Goal: Task Accomplishment & Management: Use online tool/utility

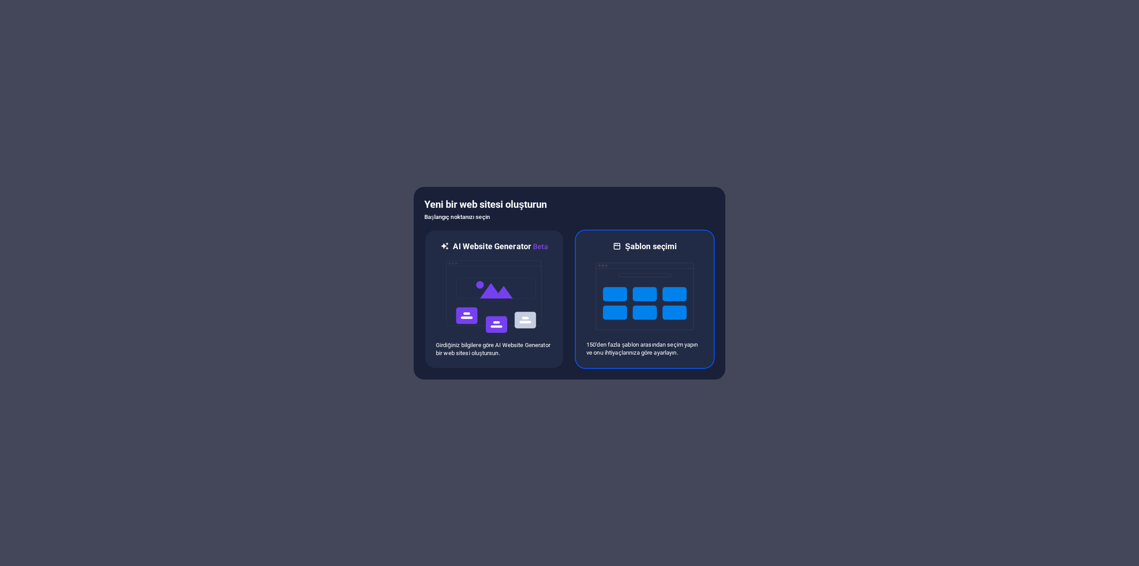
click at [667, 280] on img at bounding box center [645, 296] width 98 height 89
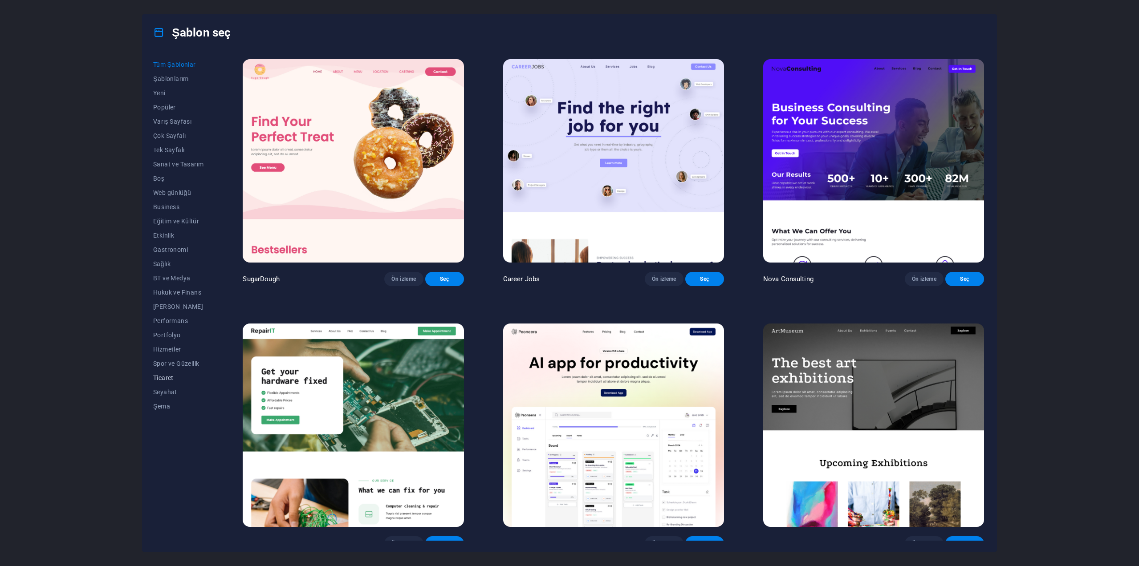
click at [162, 375] on span "Ticaret" at bounding box center [178, 377] width 50 height 7
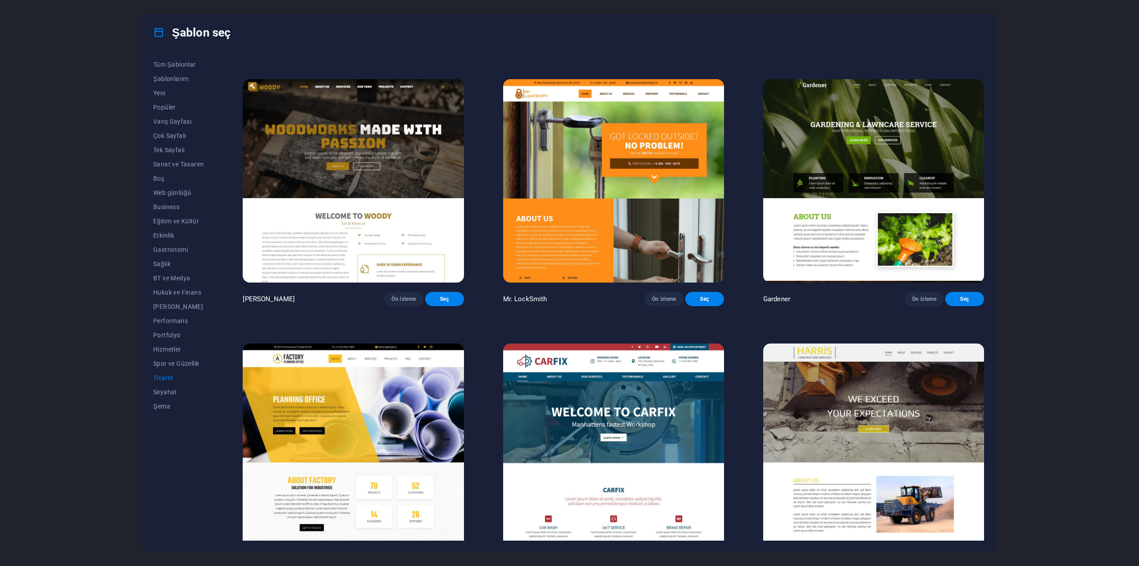
scroll to position [261, 0]
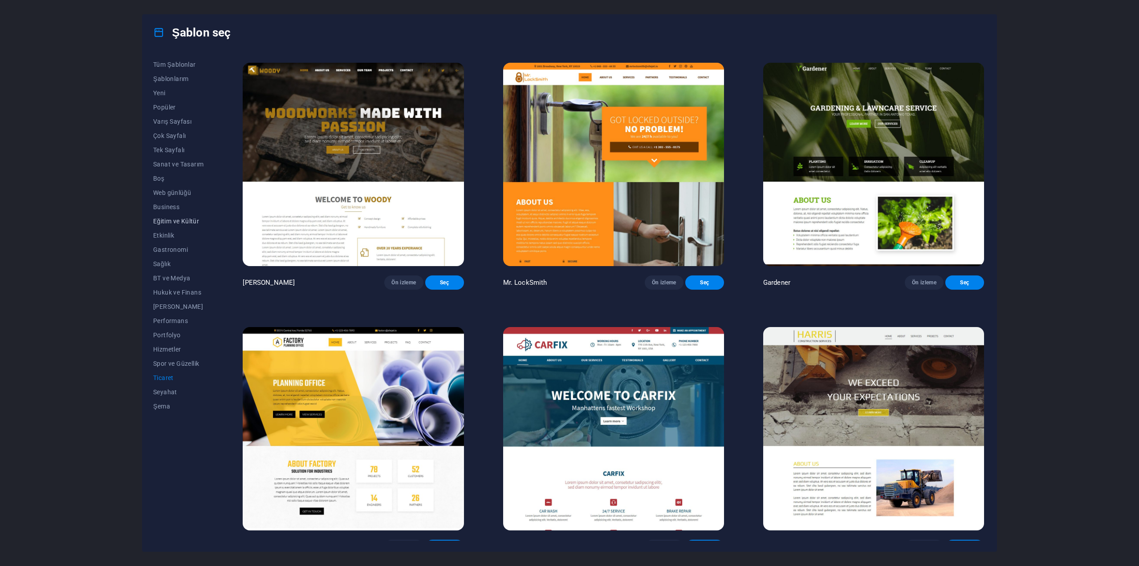
click at [192, 223] on span "Eğitim ve Kültür" at bounding box center [178, 221] width 50 height 7
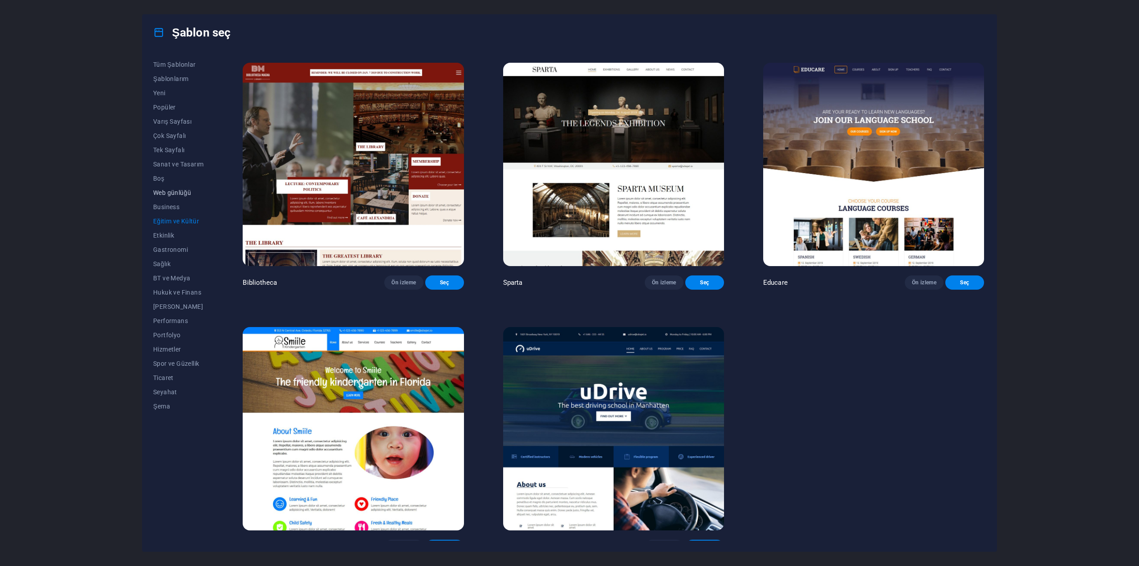
click at [177, 195] on span "Web günlüğü" at bounding box center [178, 192] width 50 height 7
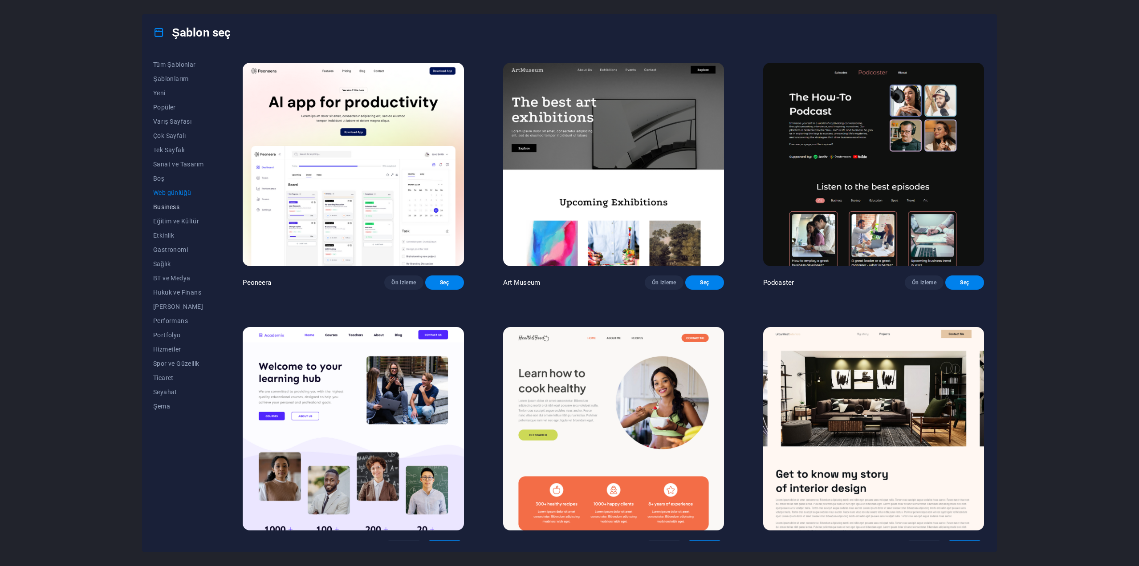
click at [172, 209] on span "Business" at bounding box center [178, 206] width 50 height 7
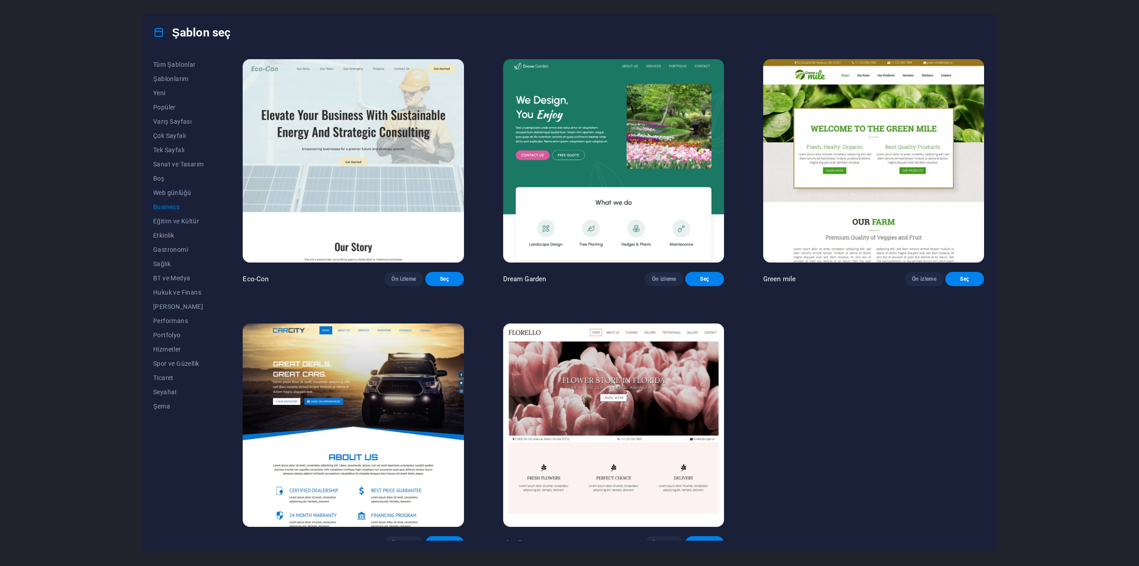
scroll to position [1, 0]
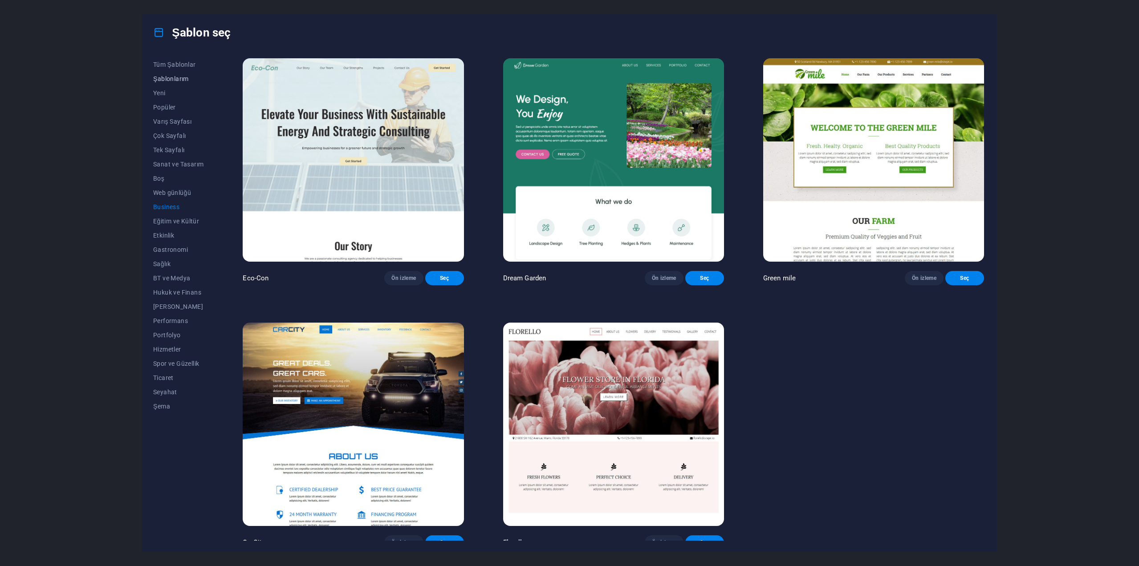
click at [165, 84] on button "Şablonlarım" at bounding box center [178, 79] width 50 height 14
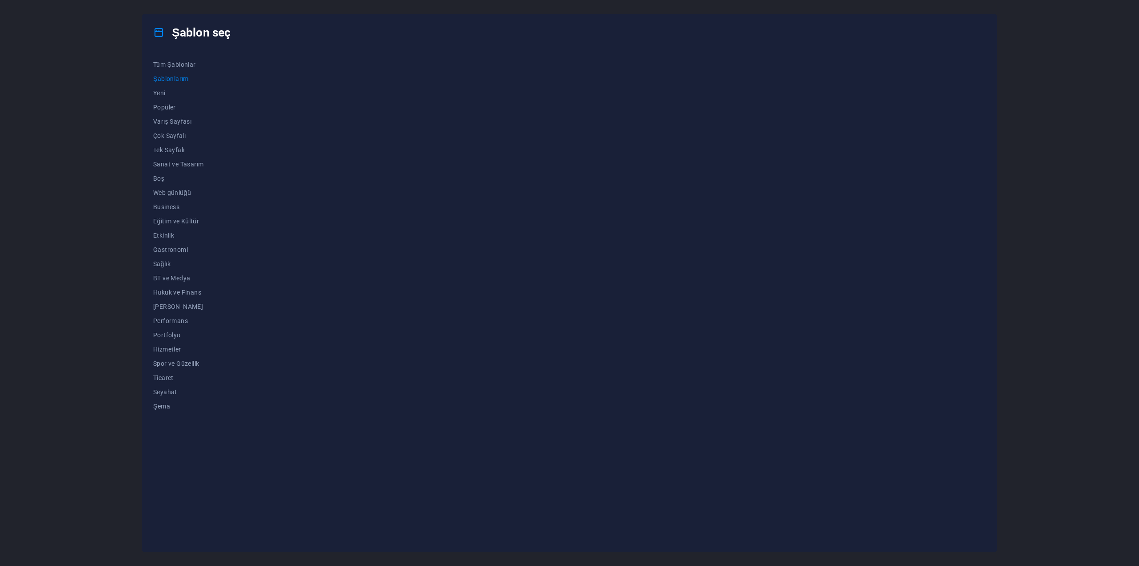
scroll to position [0, 0]
click at [164, 96] on span "Yeni" at bounding box center [178, 92] width 50 height 7
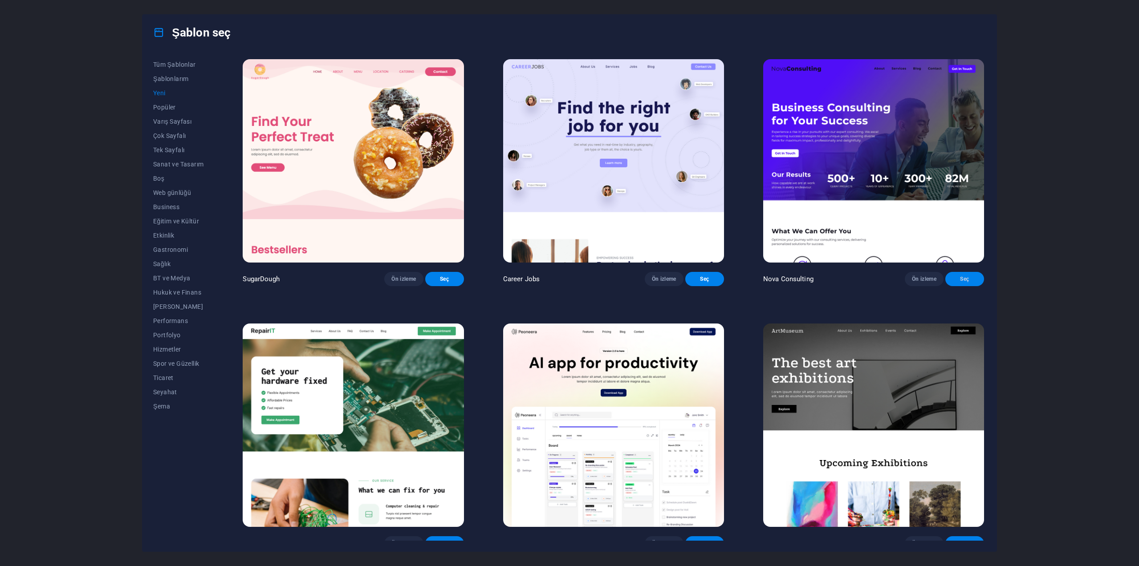
click at [971, 276] on span "Seç" at bounding box center [964, 279] width 24 height 7
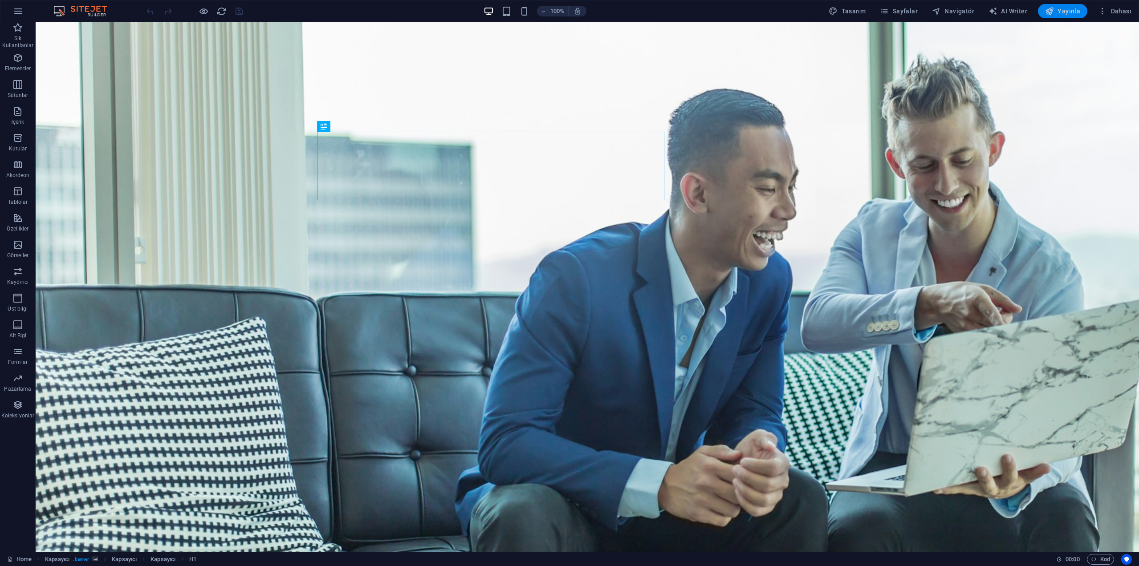
click at [1068, 13] on span "Yayınla" at bounding box center [1062, 11] width 35 height 9
